Goal: Information Seeking & Learning: Learn about a topic

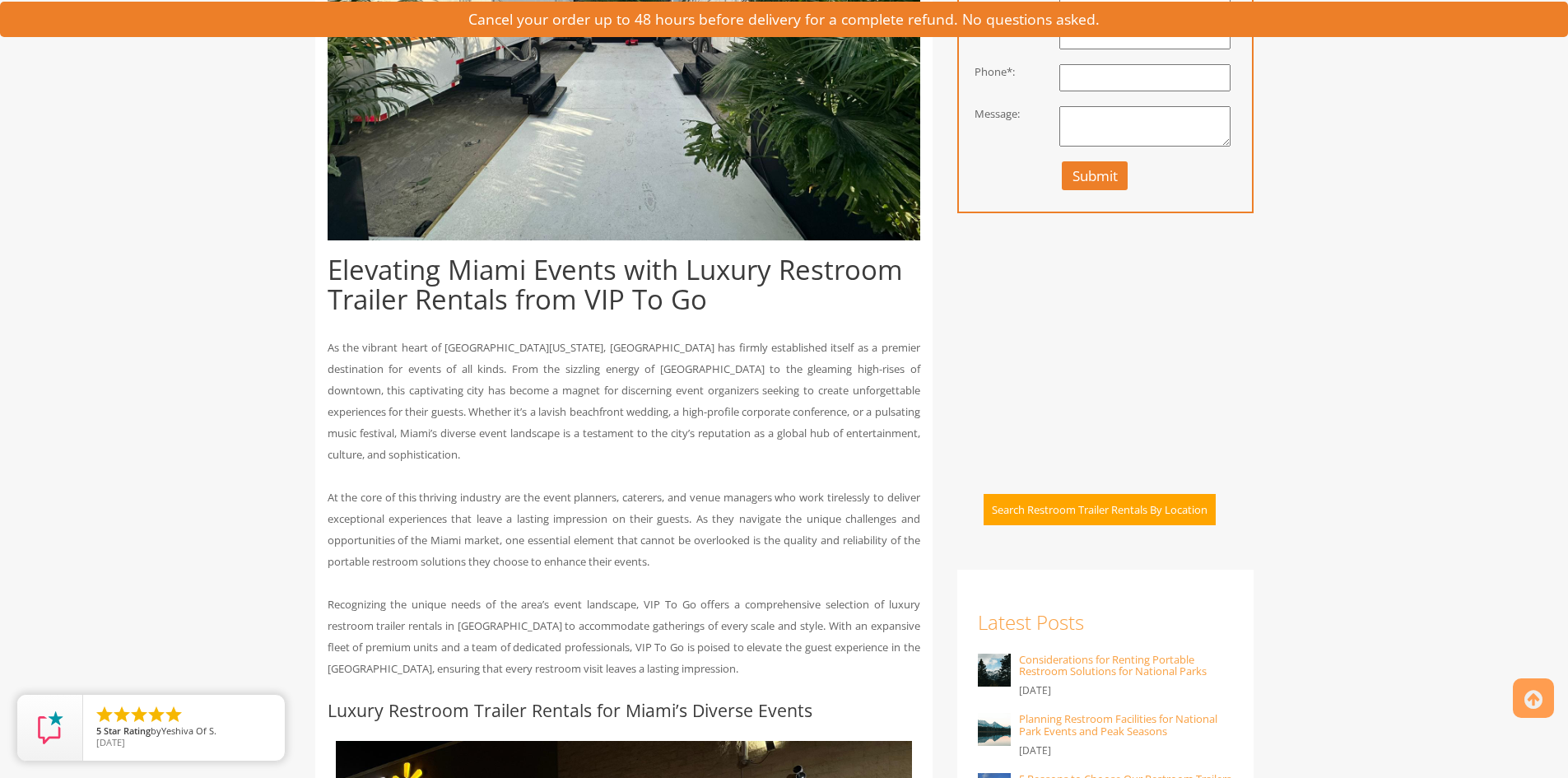
scroll to position [515, 0]
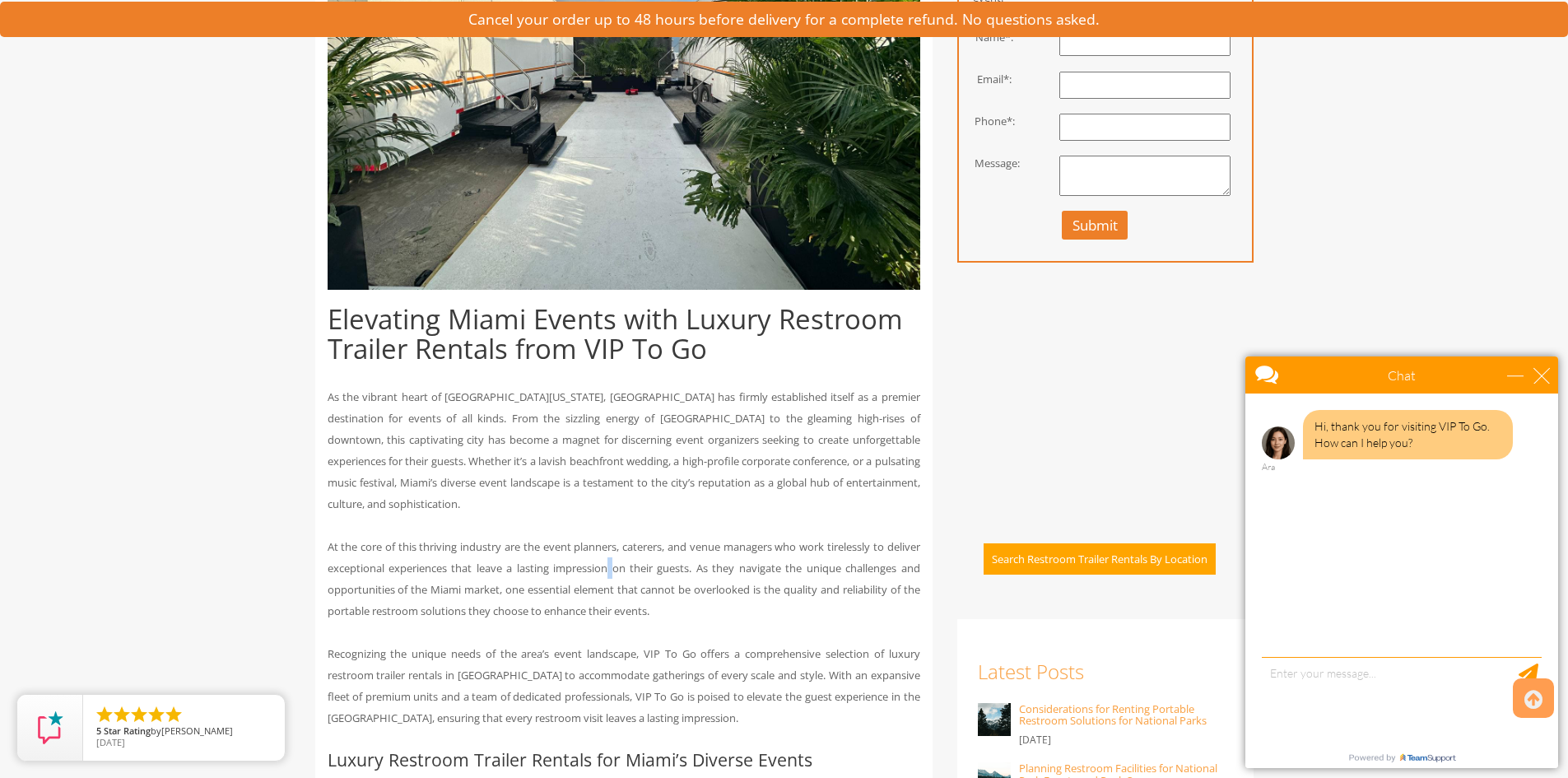
click at [613, 537] on p "At the core of this thriving industry are the event planners, caterers, and ven…" at bounding box center [623, 579] width 593 height 85
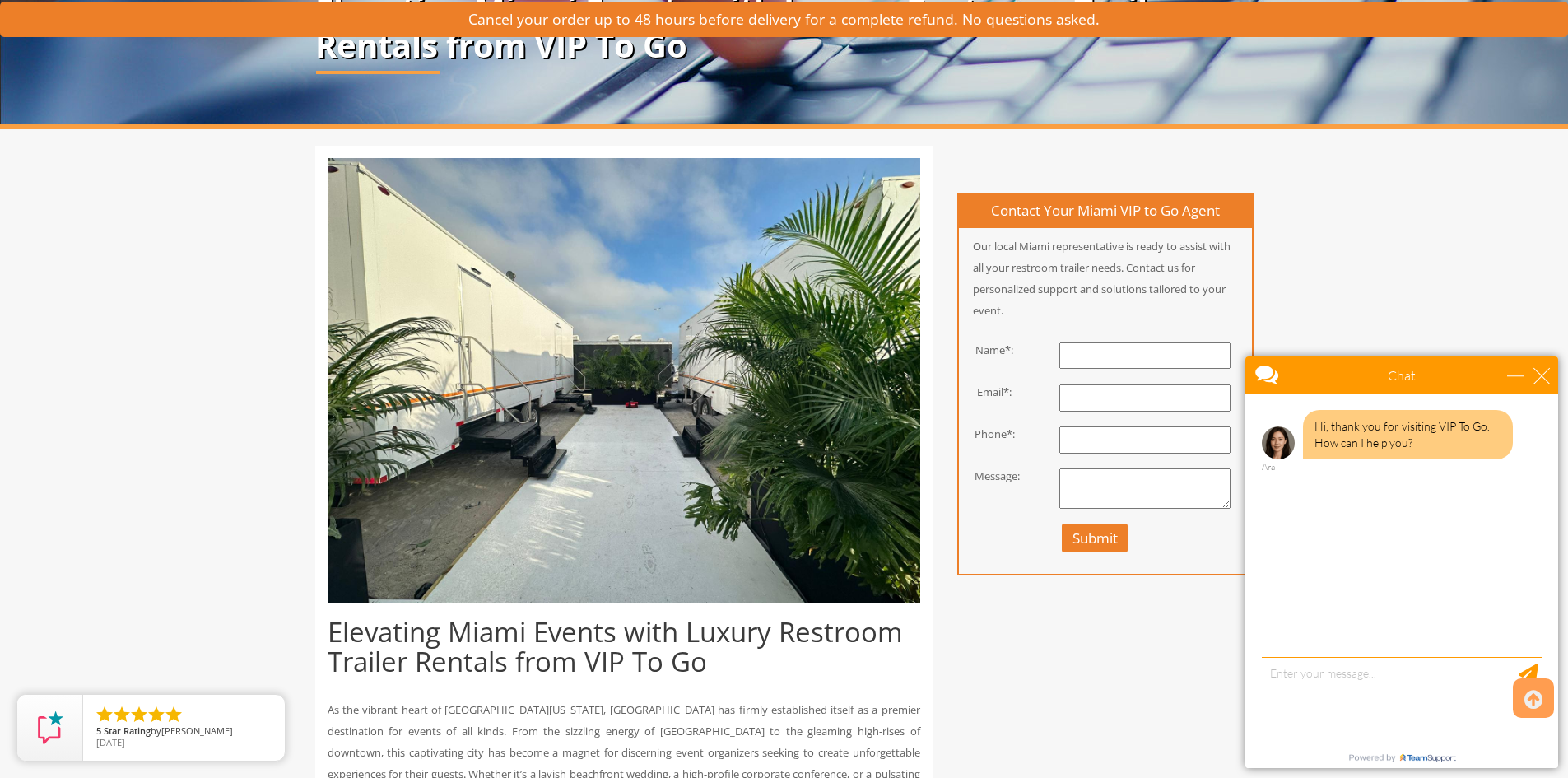
scroll to position [186, 0]
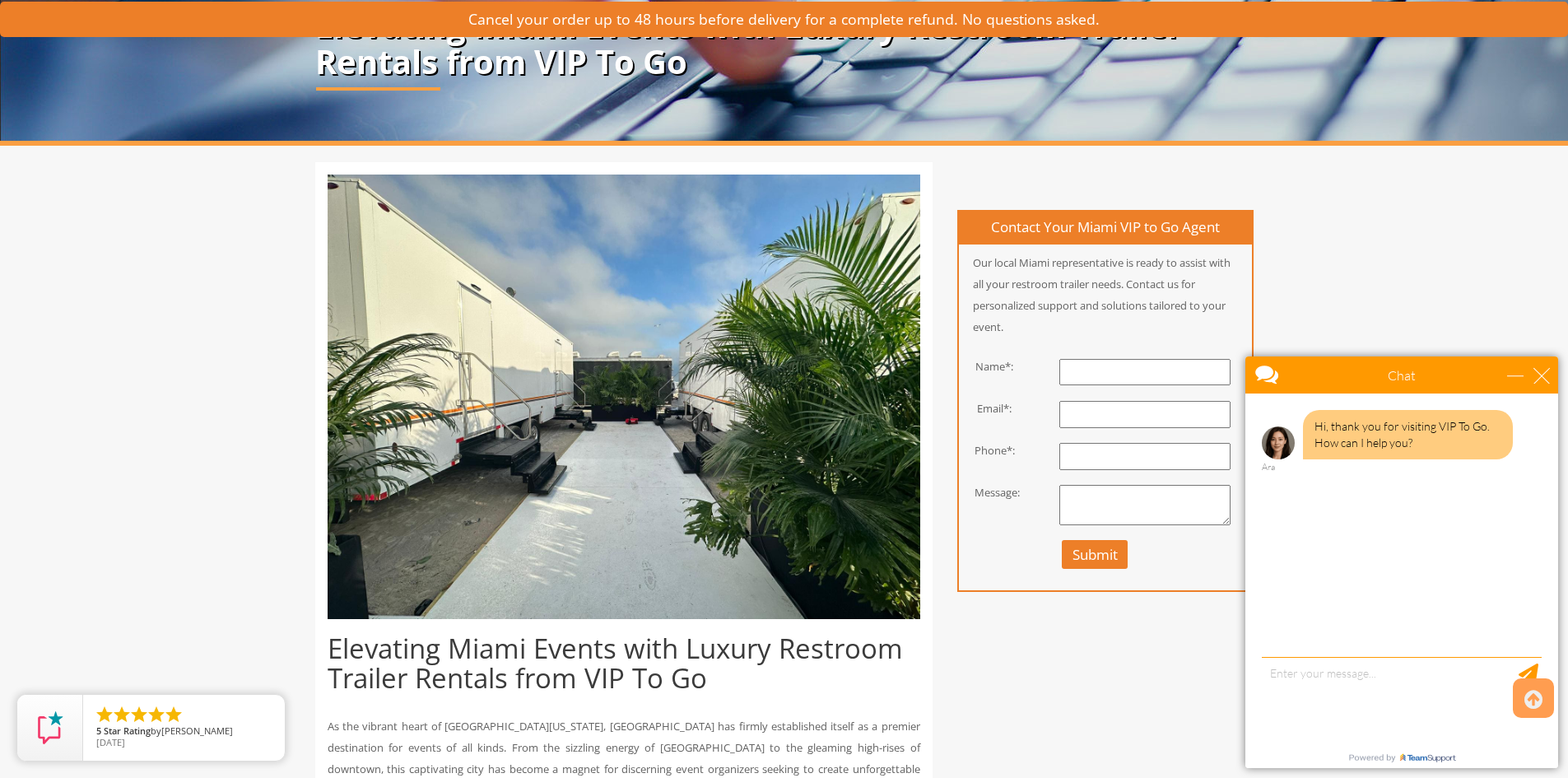
click at [1544, 367] on div "Chat" at bounding box center [1402, 374] width 313 height 37
click at [1544, 375] on div "close" at bounding box center [1542, 375] width 16 height 16
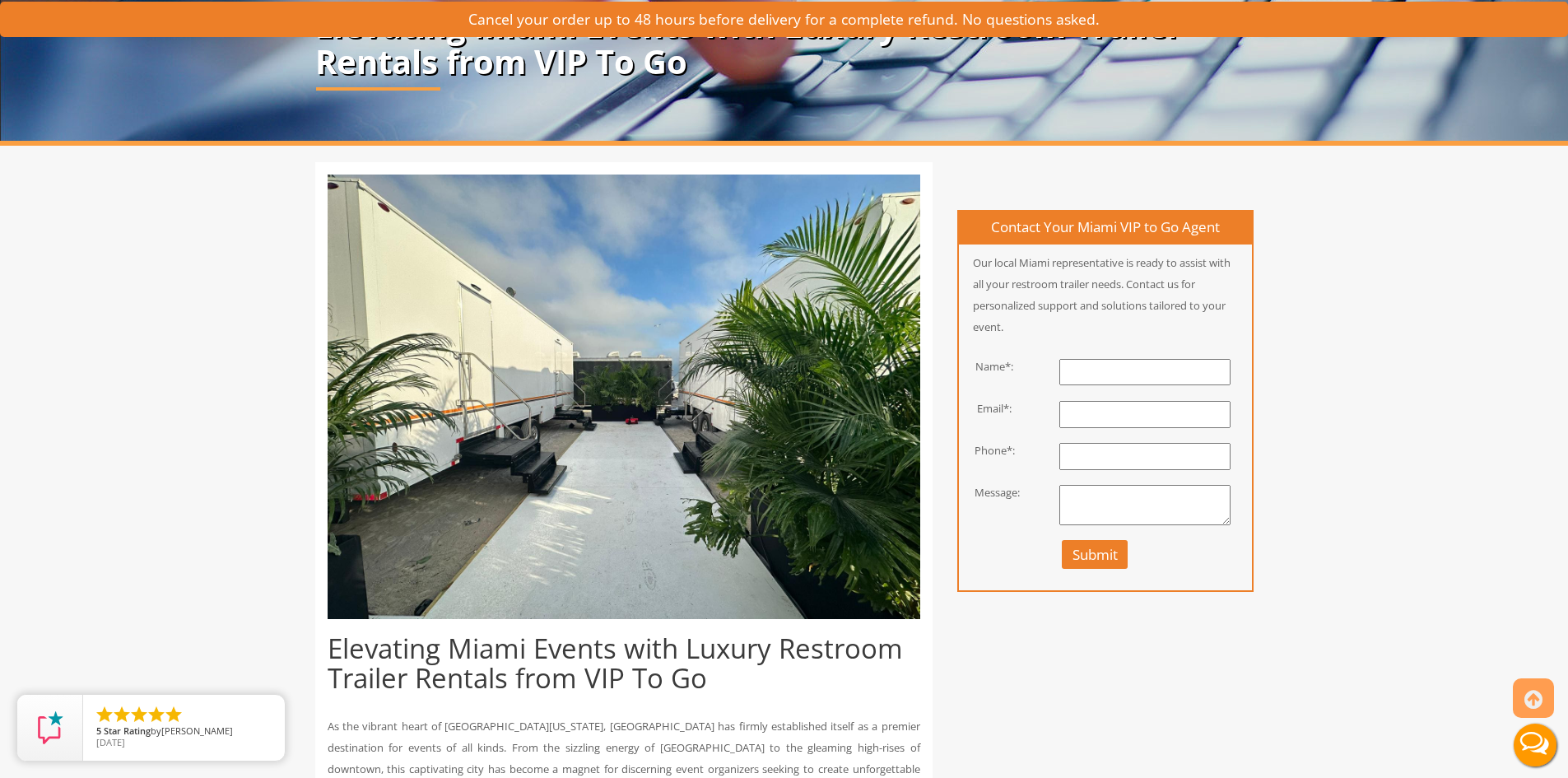
scroll to position [0, 0]
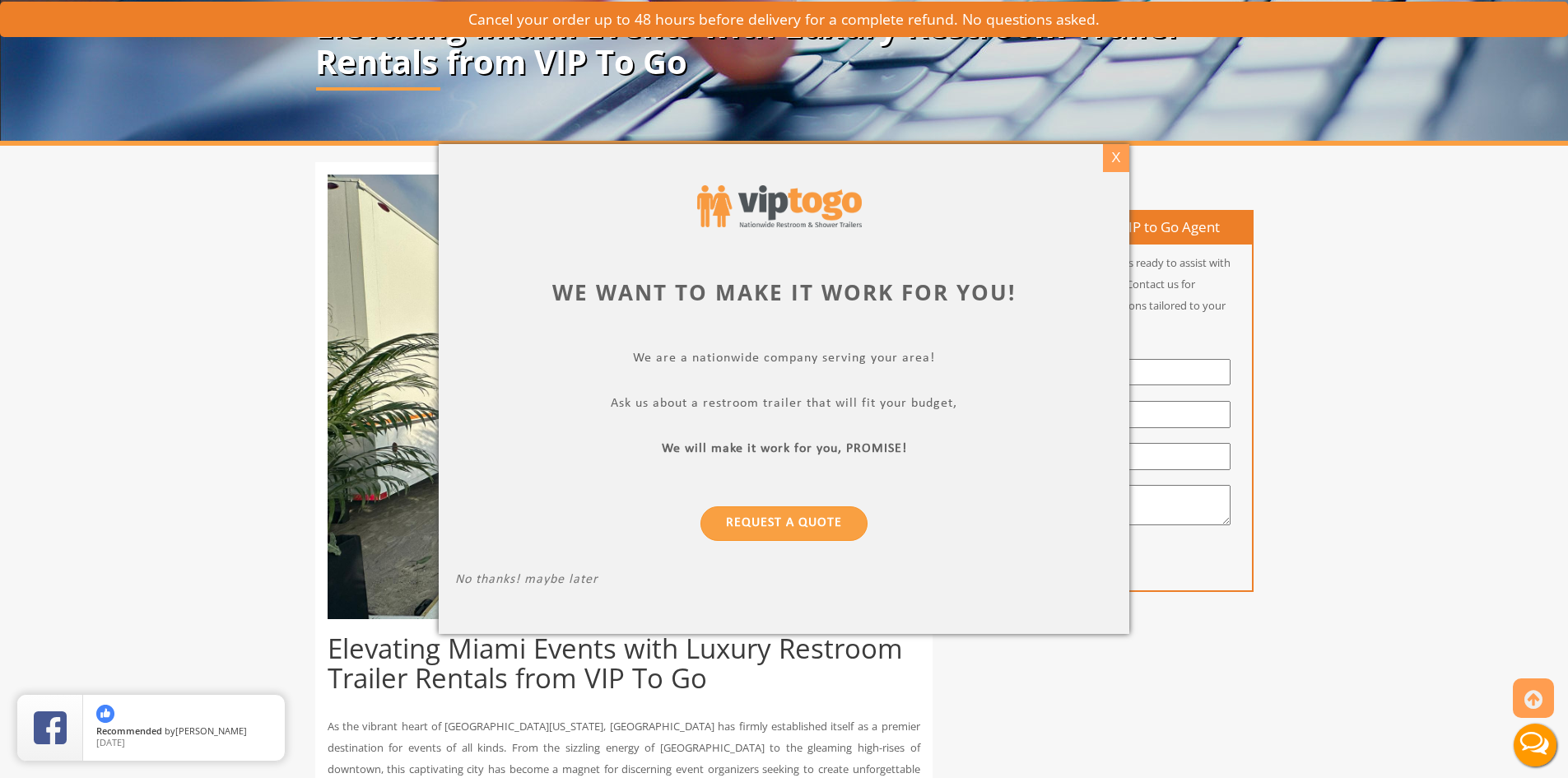
click at [1116, 156] on div "X" at bounding box center [1116, 158] width 26 height 28
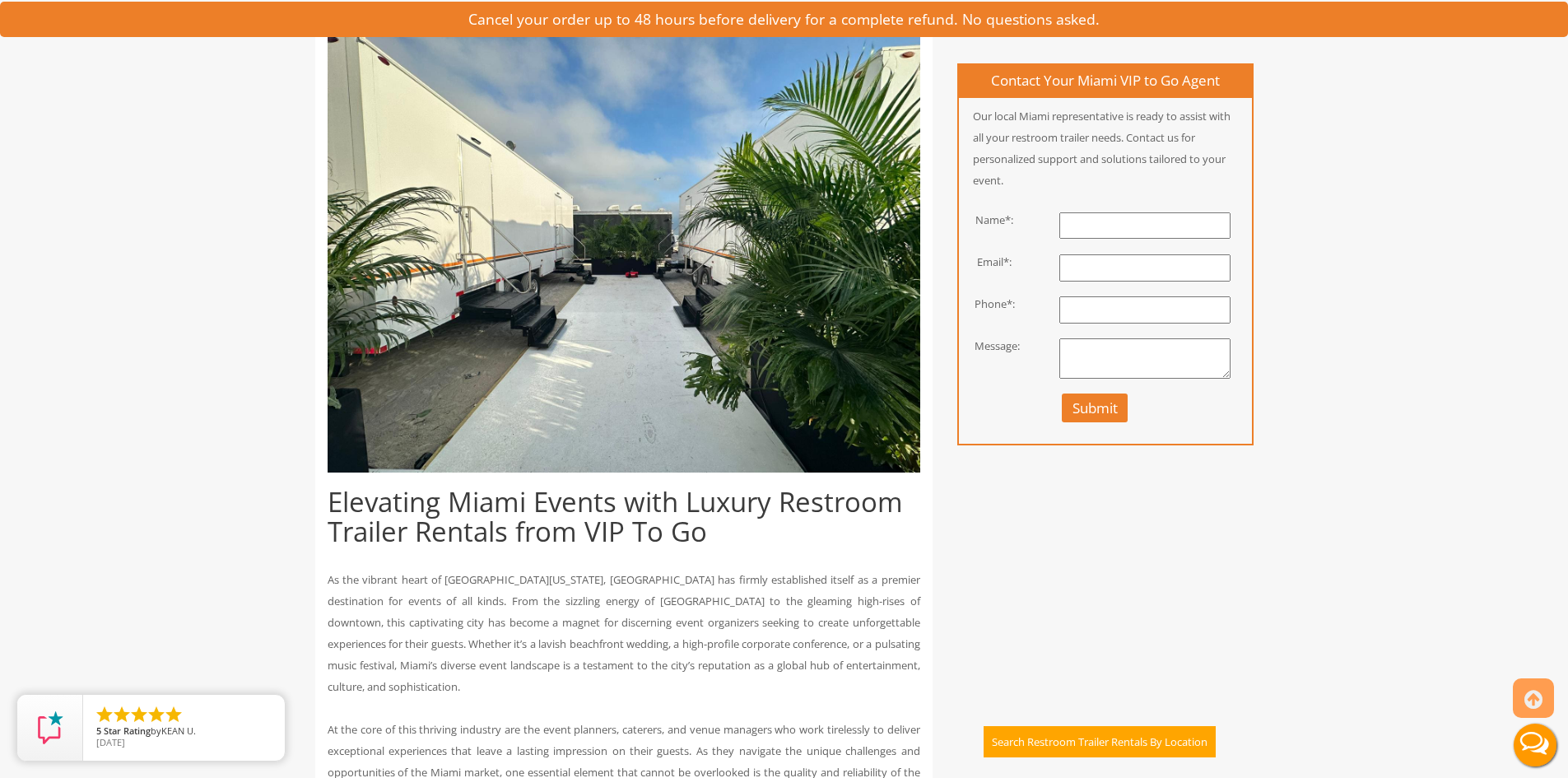
scroll to position [412, 0]
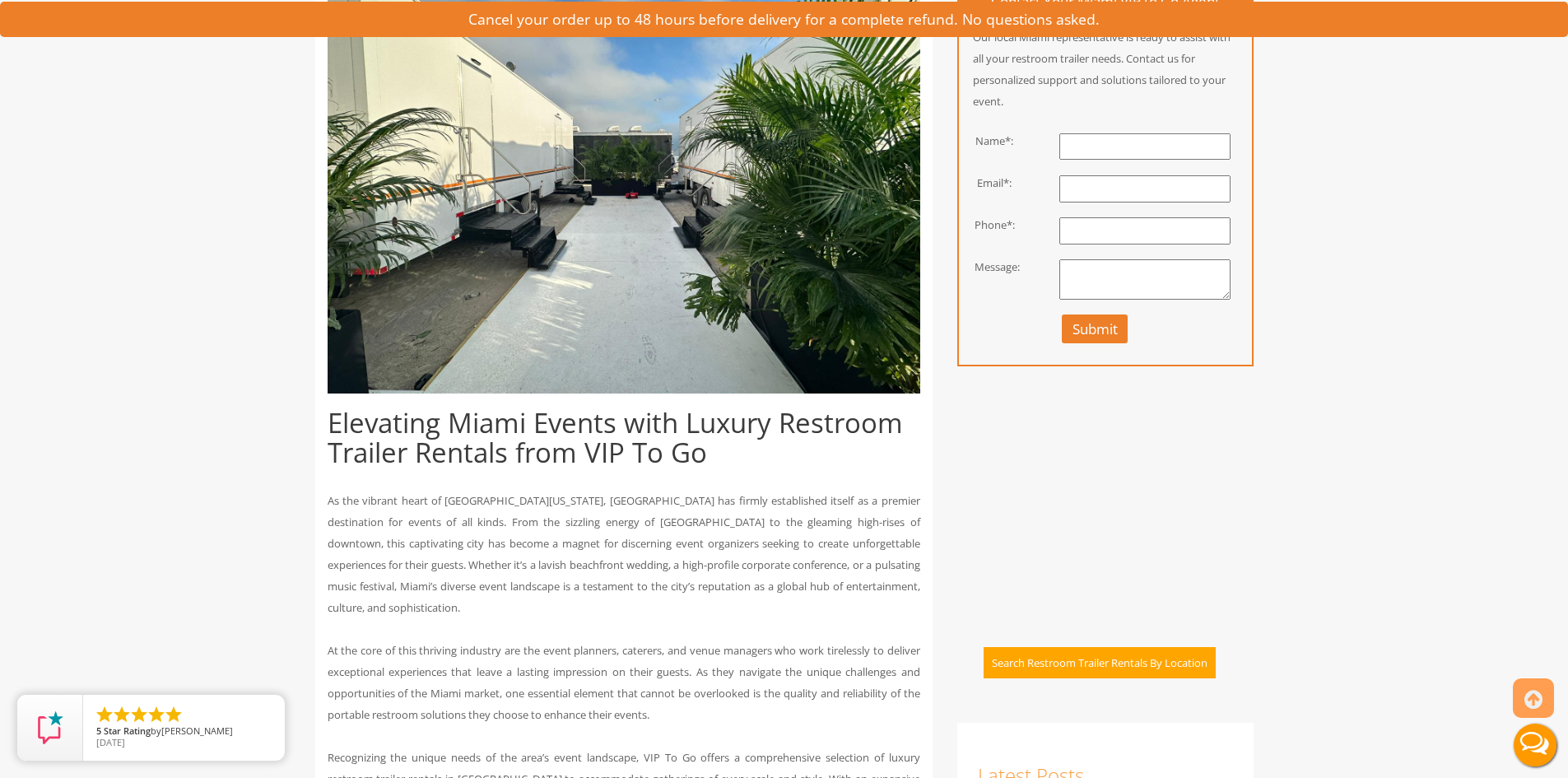
drag, startPoint x: 771, startPoint y: 553, endPoint x: 769, endPoint y: 562, distance: 9.2
click at [770, 558] on p "As the vibrant heart of South Florida, Miami has firmly established itself as a…" at bounding box center [623, 554] width 593 height 129
click at [563, 698] on p "At the core of this thriving industry are the event planners, caterers, and ven…" at bounding box center [623, 682] width 593 height 85
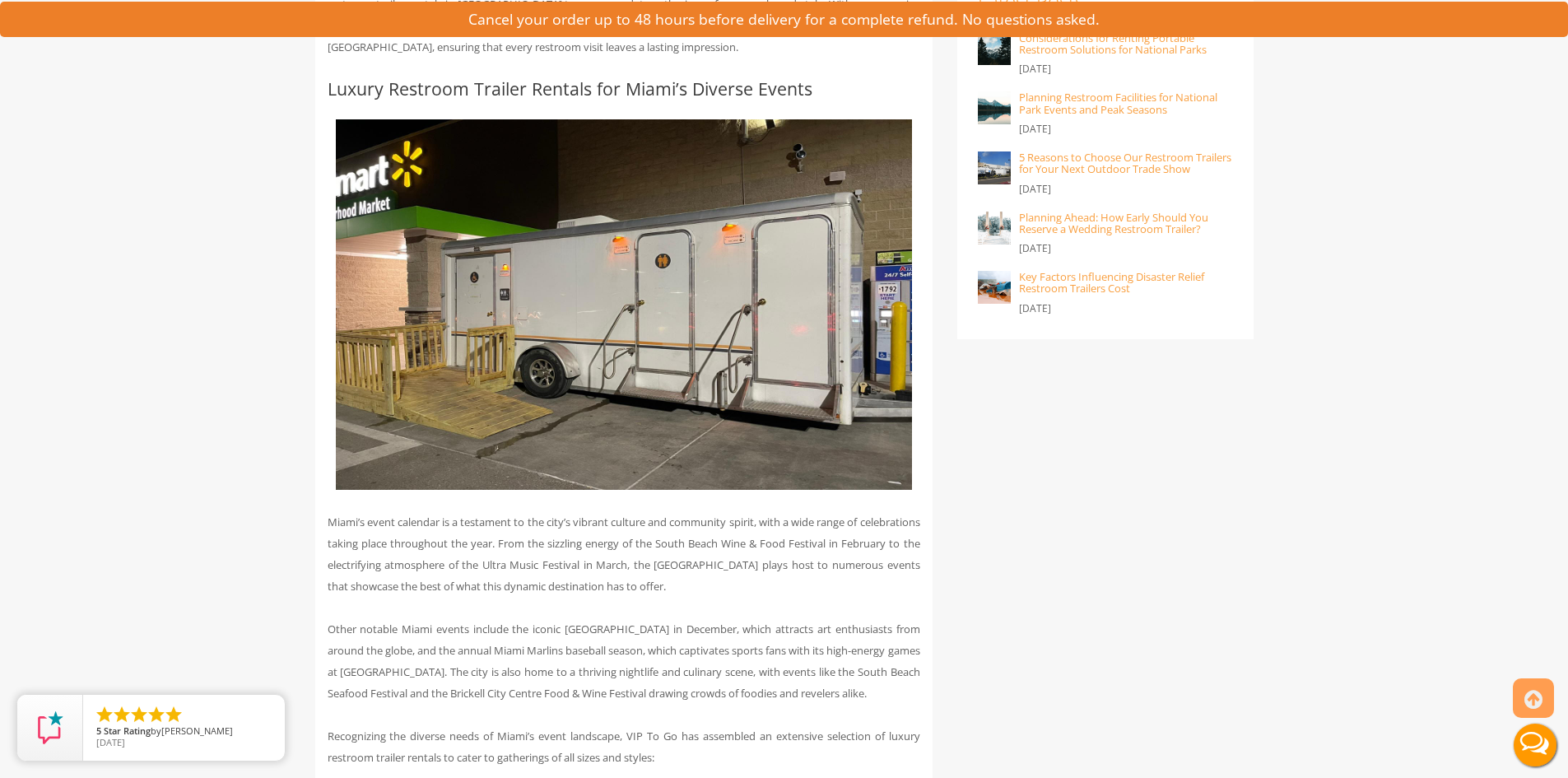
scroll to position [1153, 0]
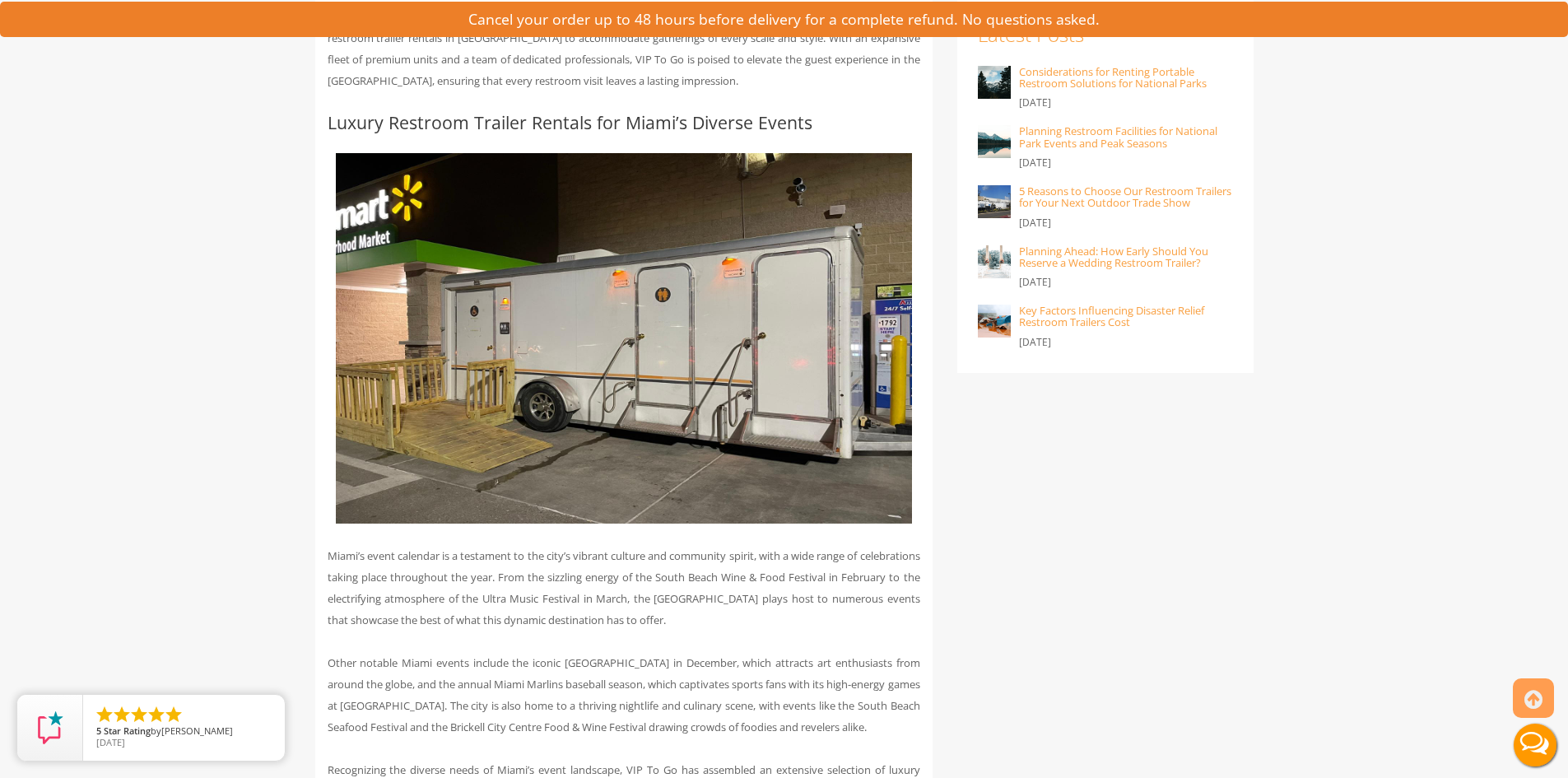
click at [613, 363] on img at bounding box center [624, 339] width 576 height 371
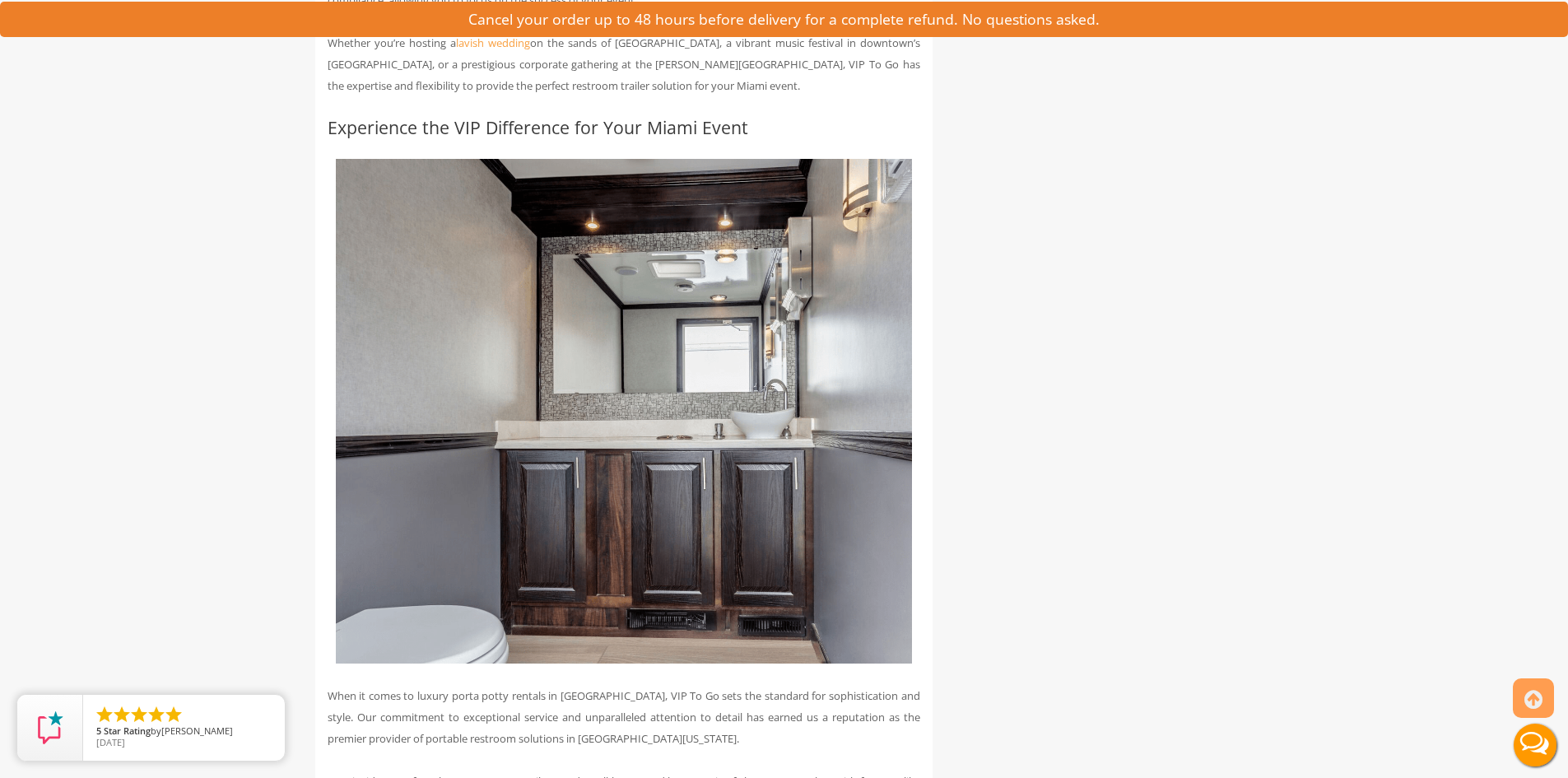
scroll to position [2718, 0]
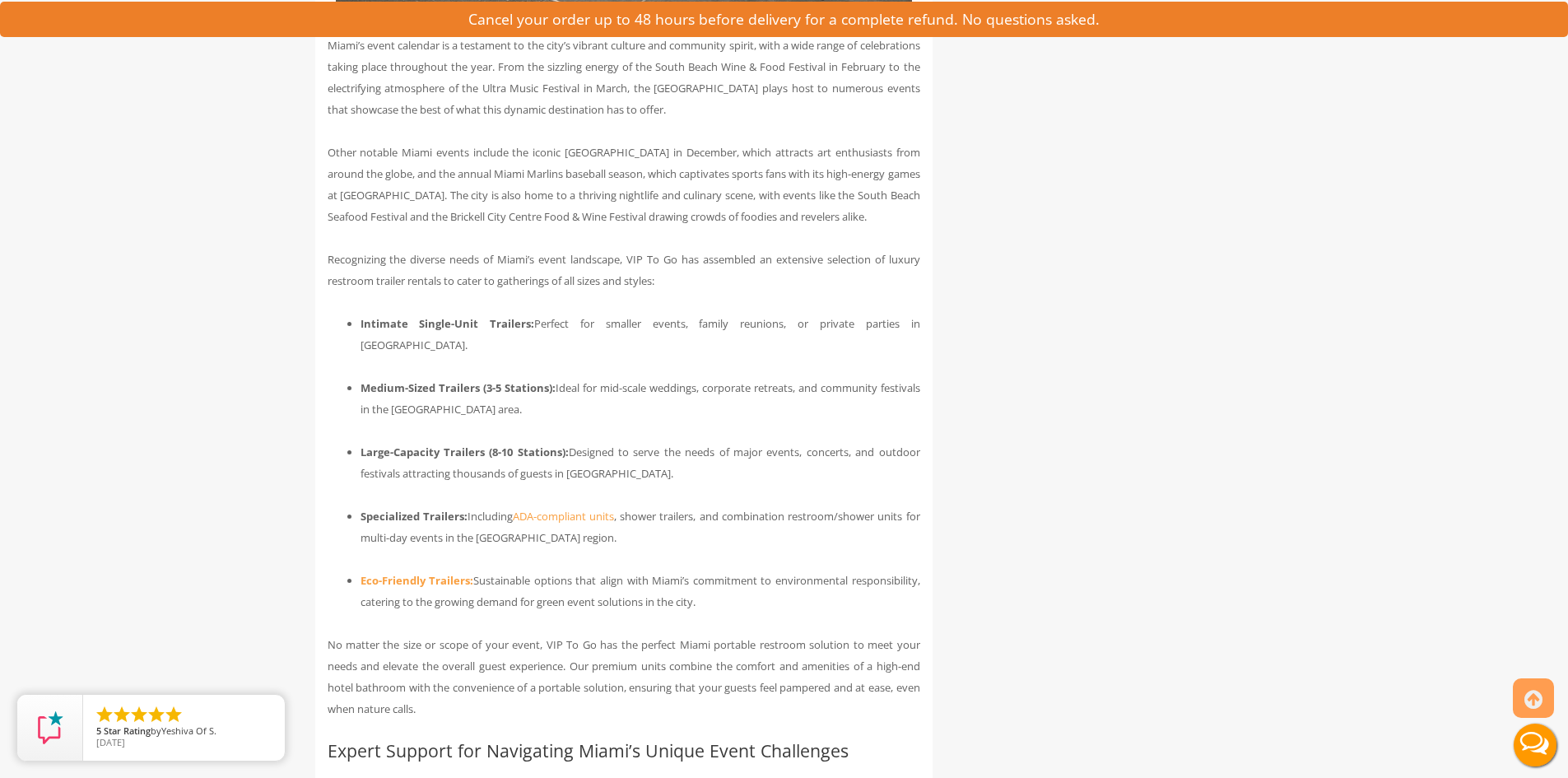
scroll to position [1730, 0]
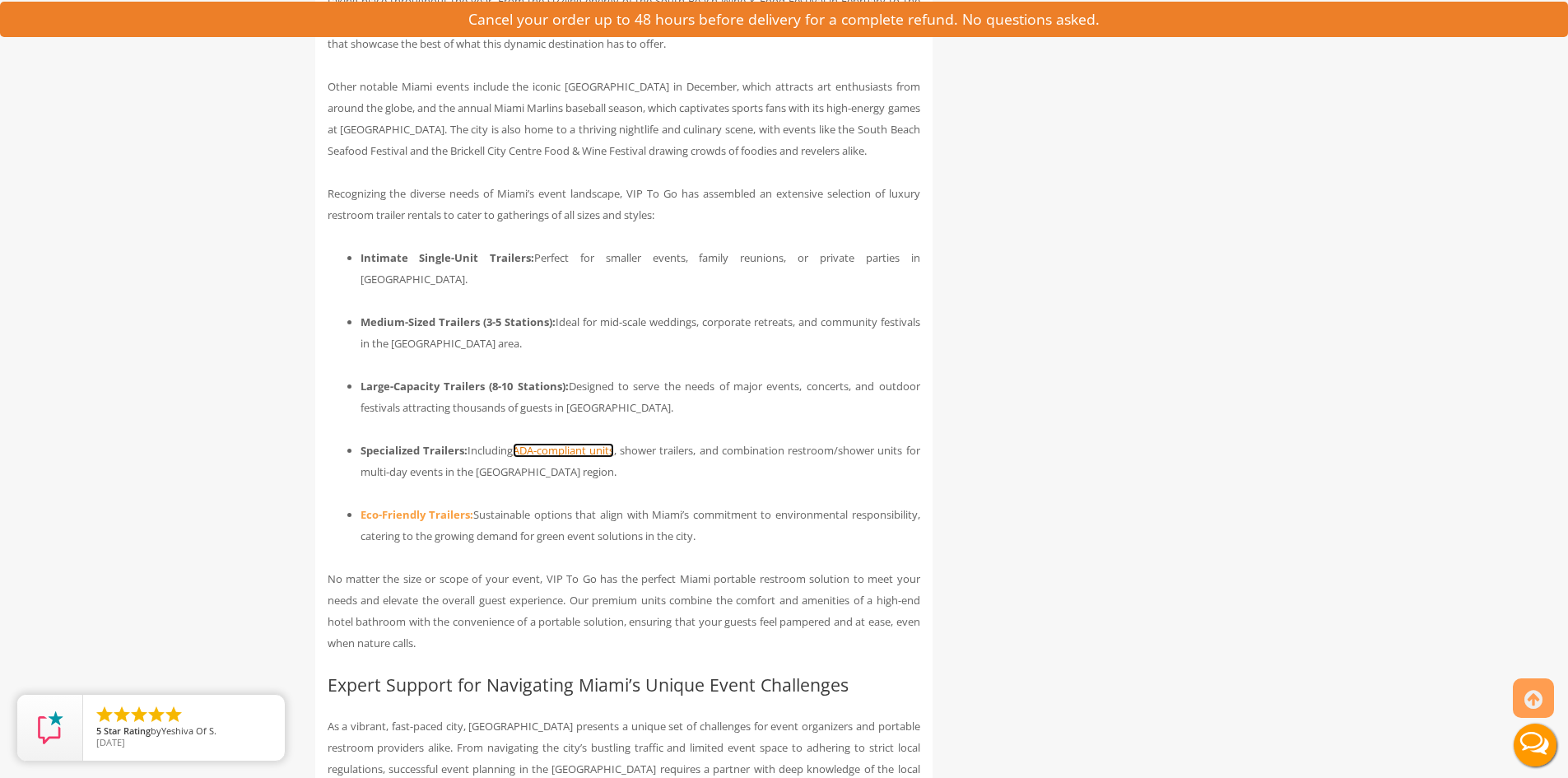
click at [558, 443] on link "ADA-compliant units" at bounding box center [564, 450] width 101 height 15
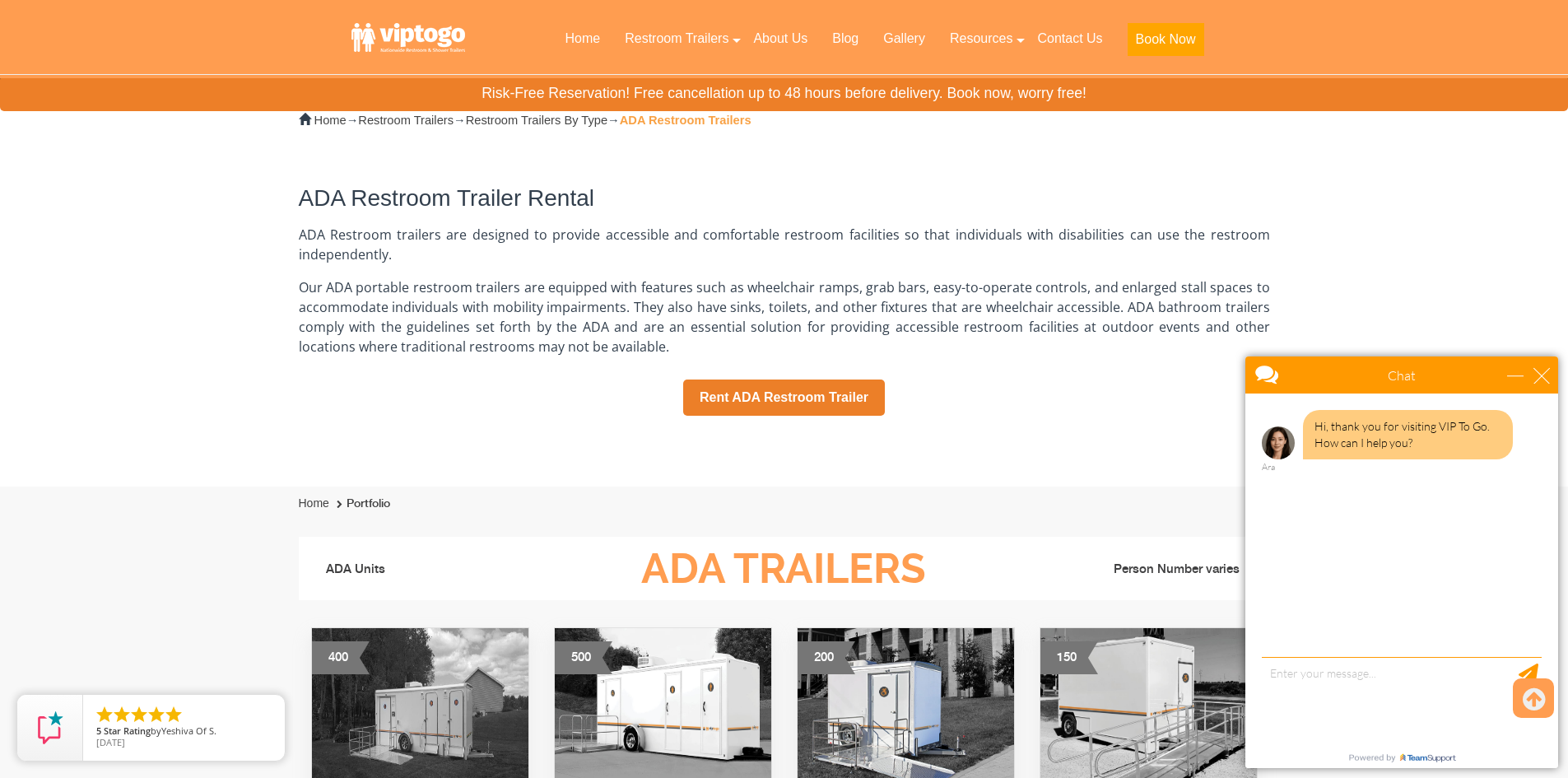
scroll to position [577, 0]
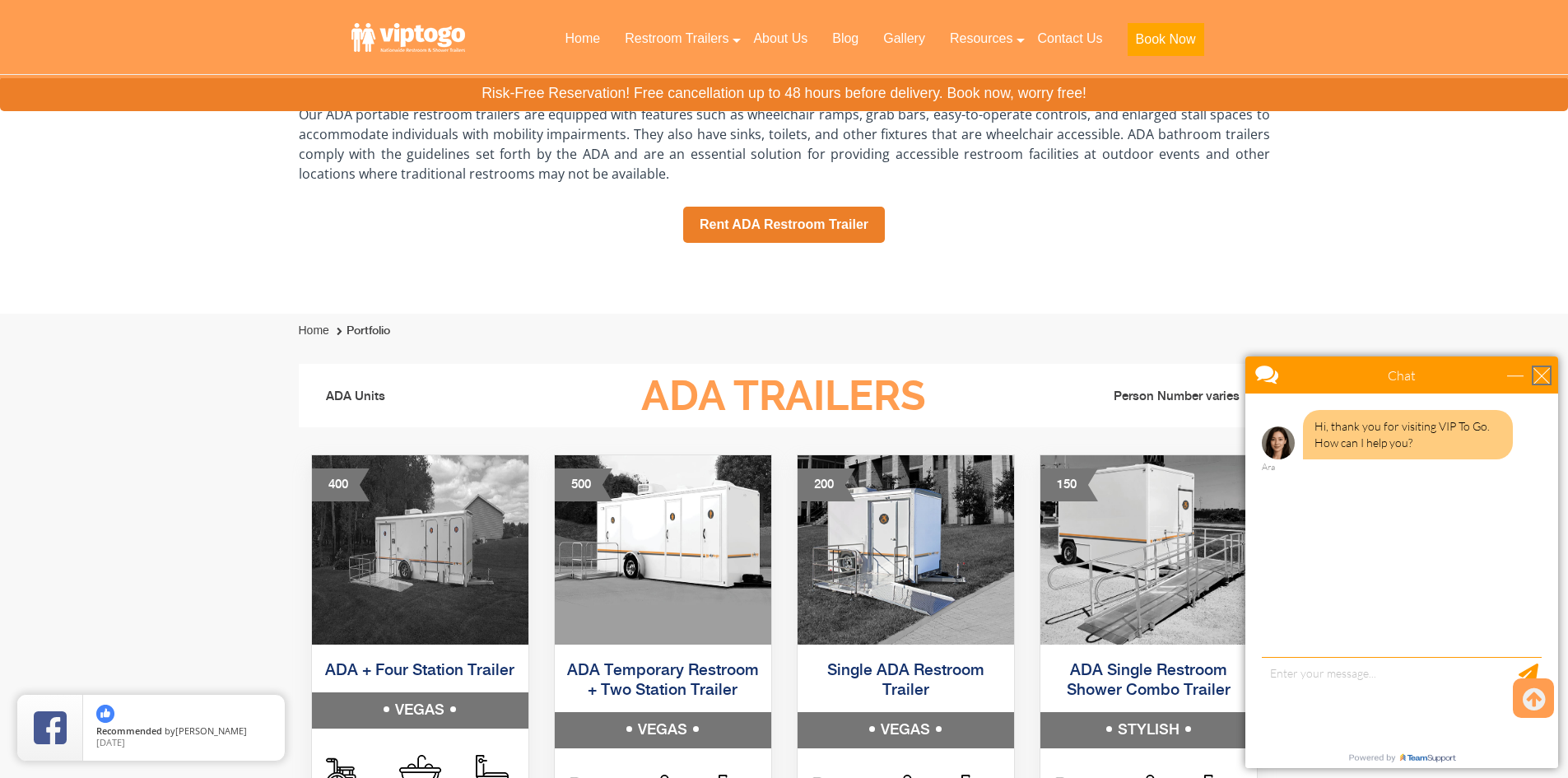
click at [1543, 378] on div "close" at bounding box center [1542, 375] width 16 height 16
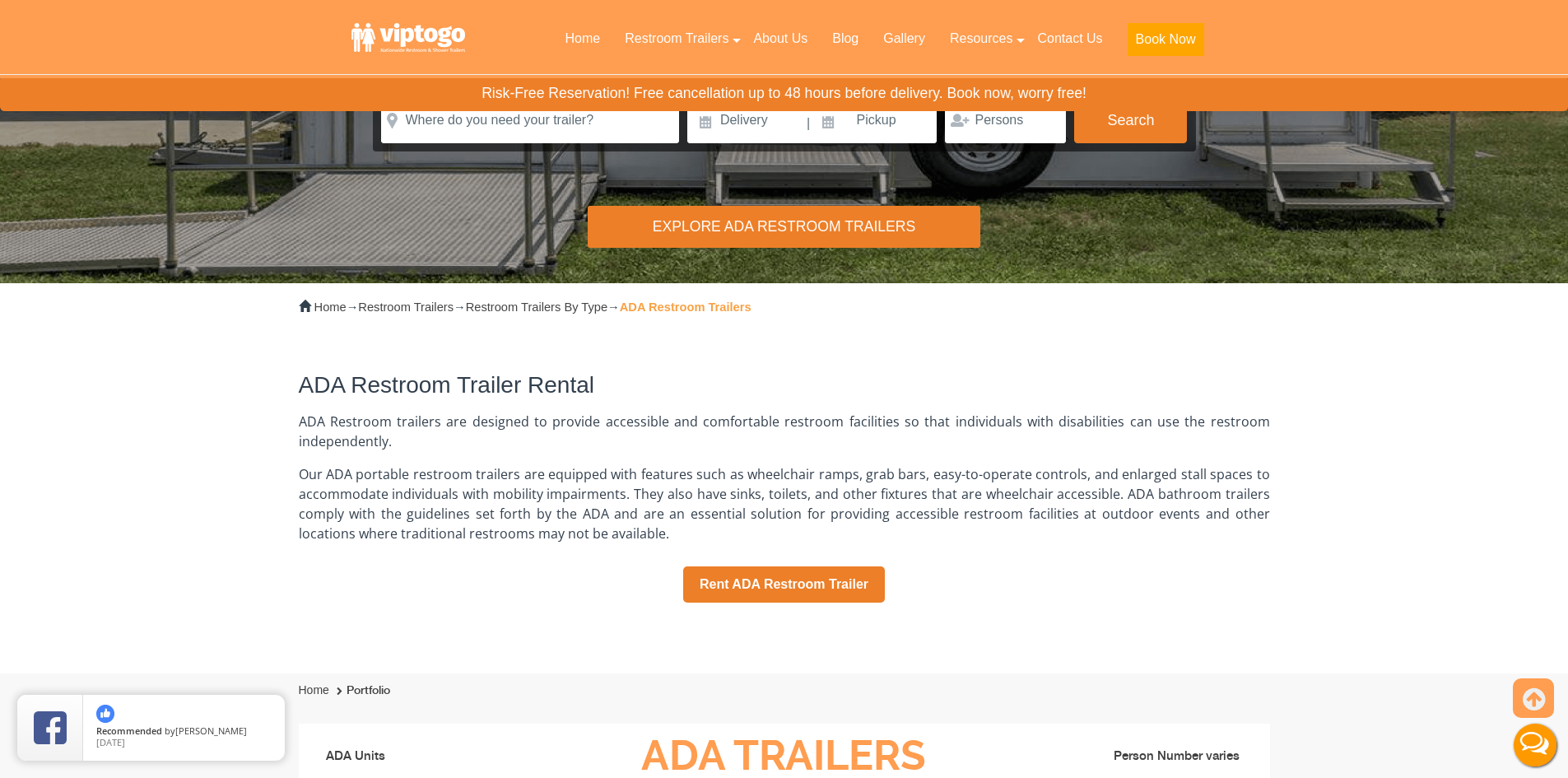
scroll to position [0, 0]
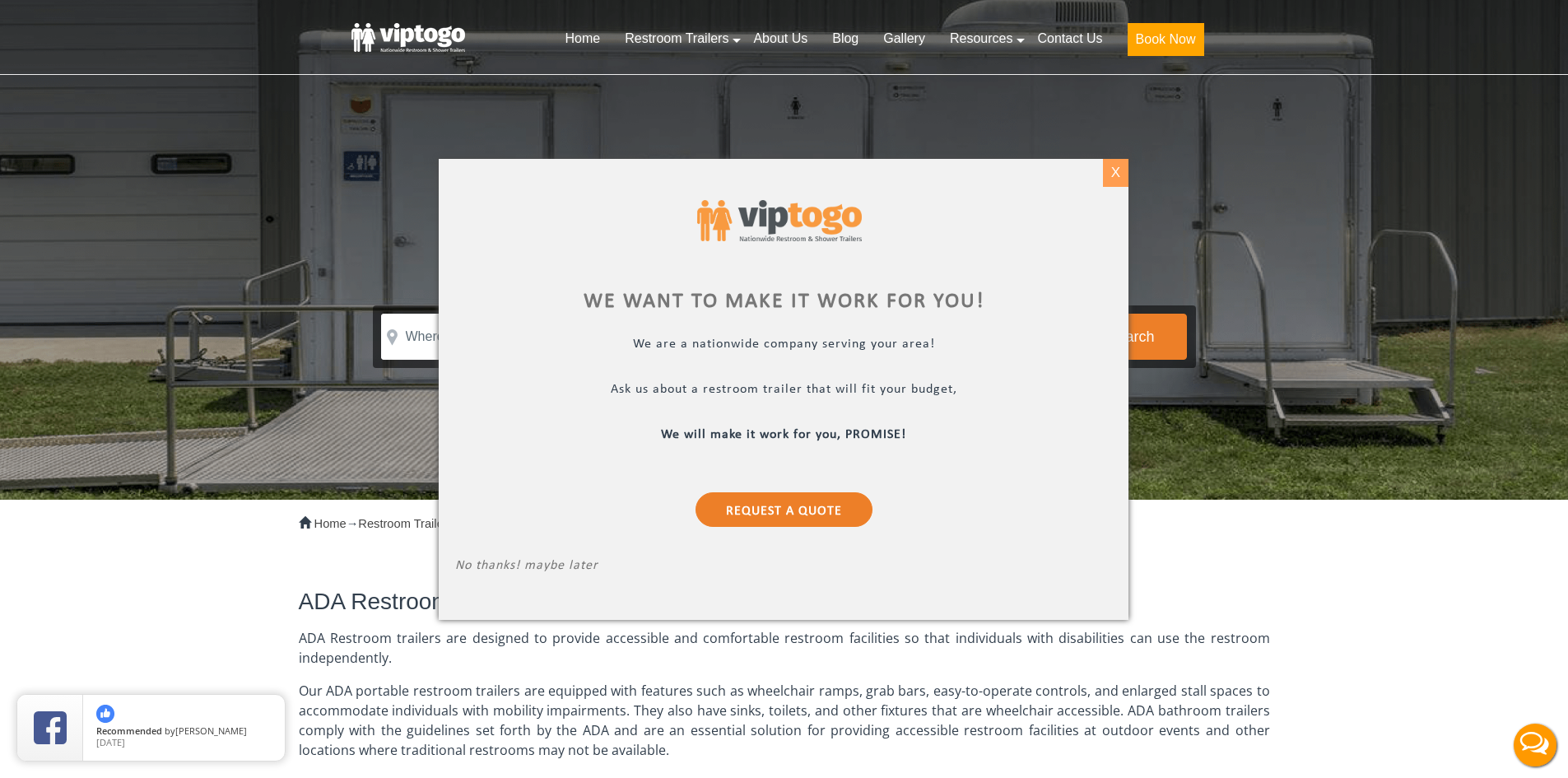
click at [1120, 174] on div "X" at bounding box center [1116, 172] width 26 height 28
